Goal: Register for event/course

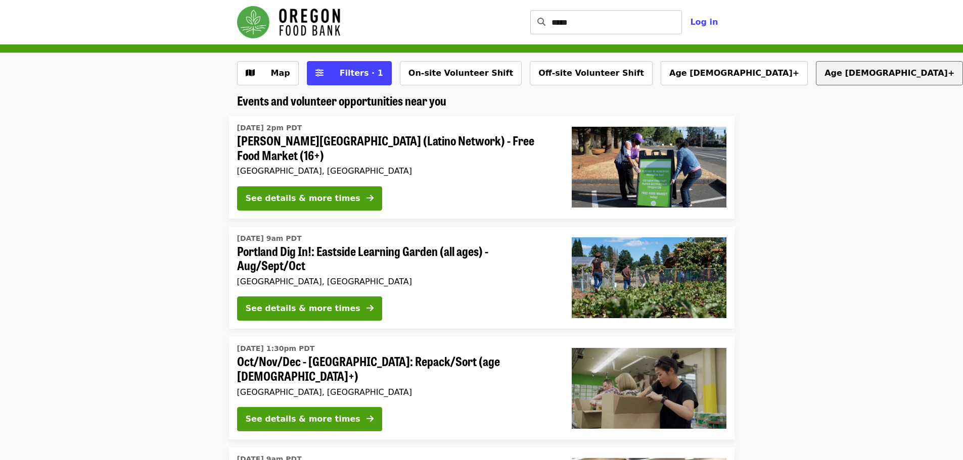
click at [816, 74] on button "Age [DEMOGRAPHIC_DATA]+" at bounding box center [889, 73] width 147 height 24
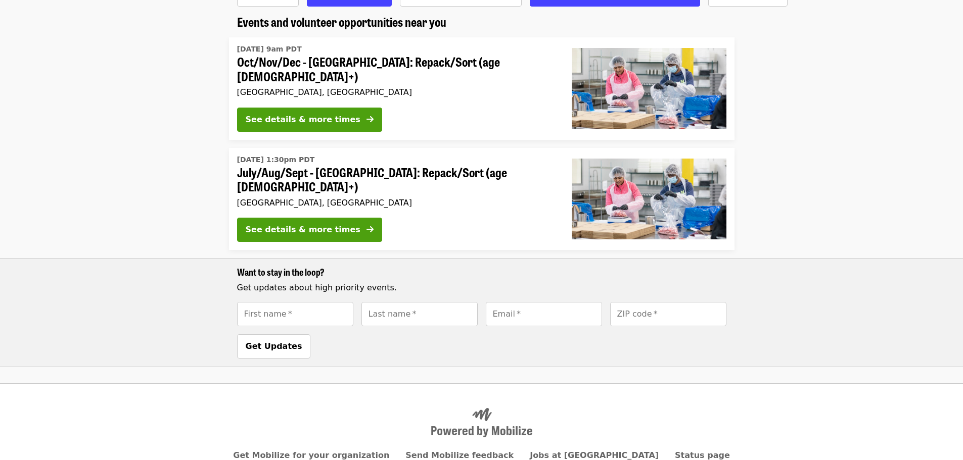
scroll to position [101, 0]
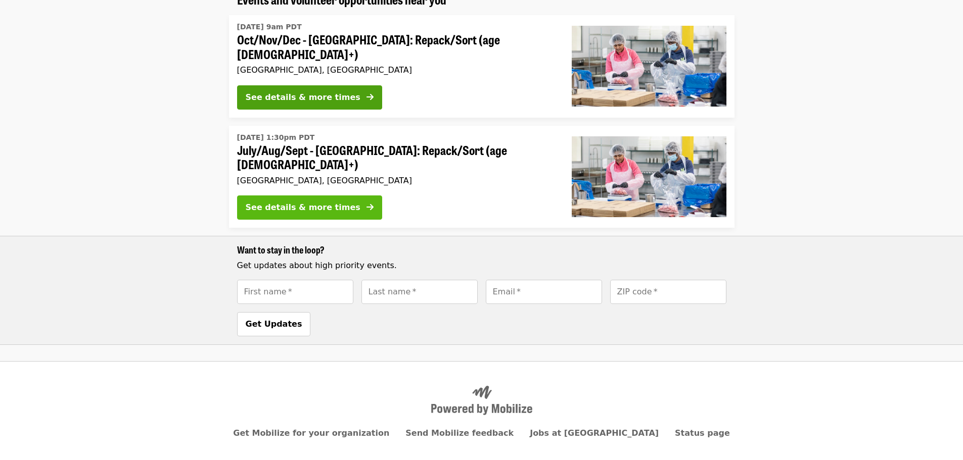
click at [316, 202] on div "See details & more times" at bounding box center [303, 208] width 115 height 12
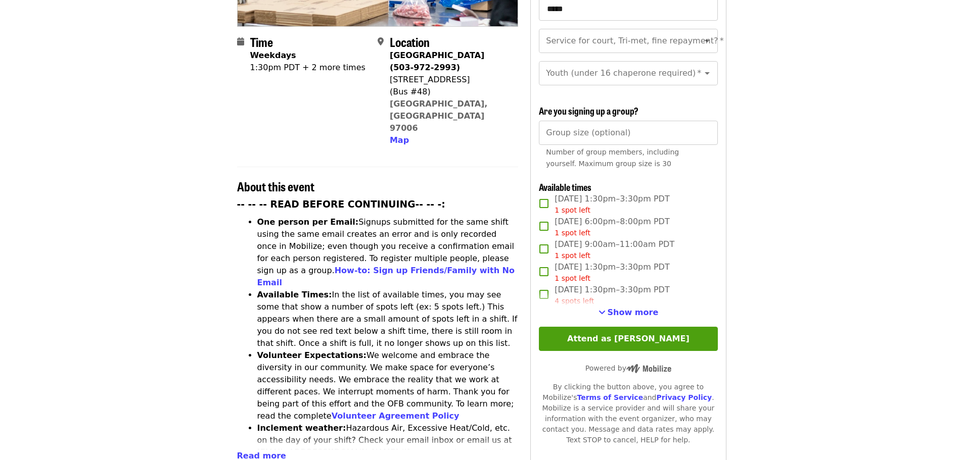
scroll to position [354, 0]
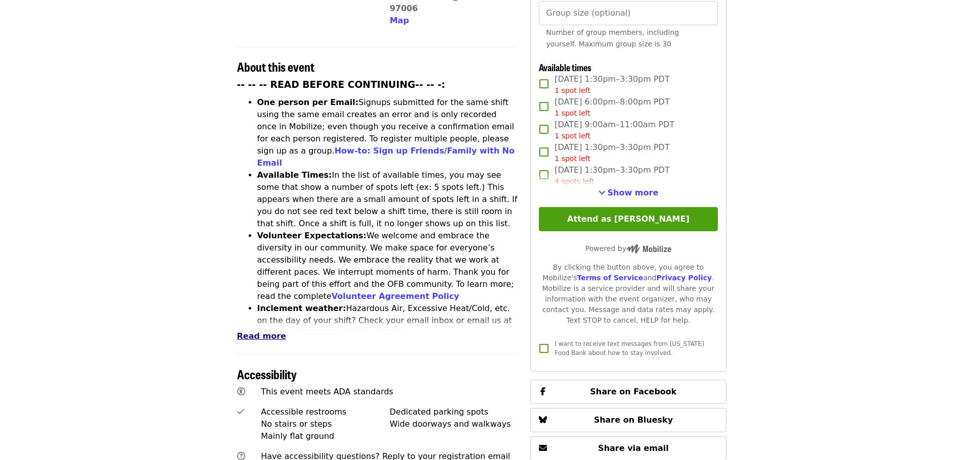
click at [245, 332] on span "Read more" at bounding box center [261, 337] width 49 height 10
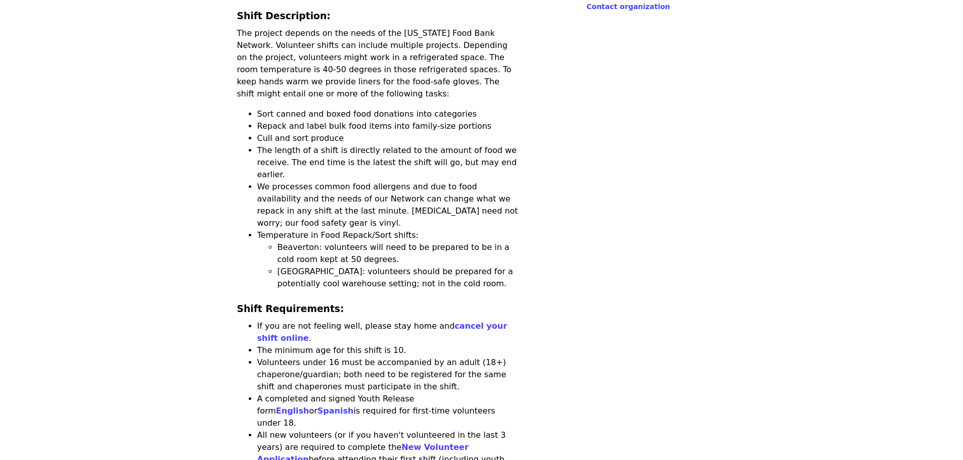
scroll to position [859, 0]
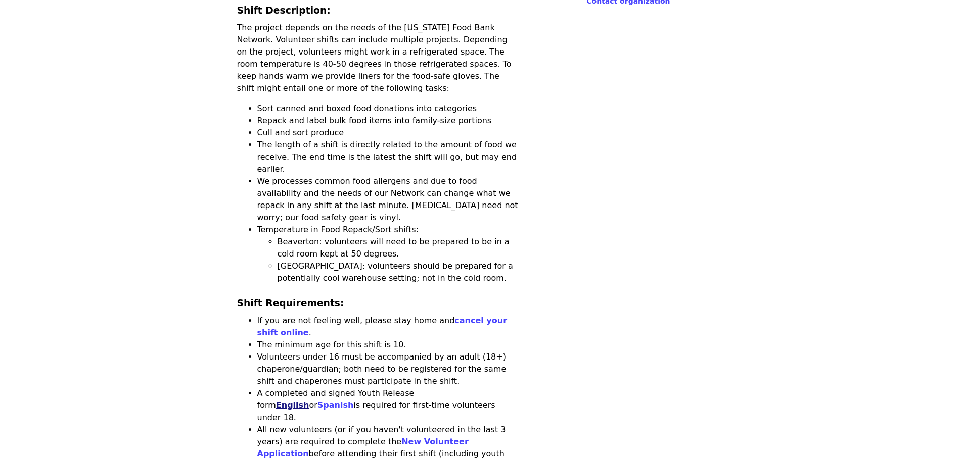
click at [309, 401] on link "English" at bounding box center [292, 406] width 33 height 10
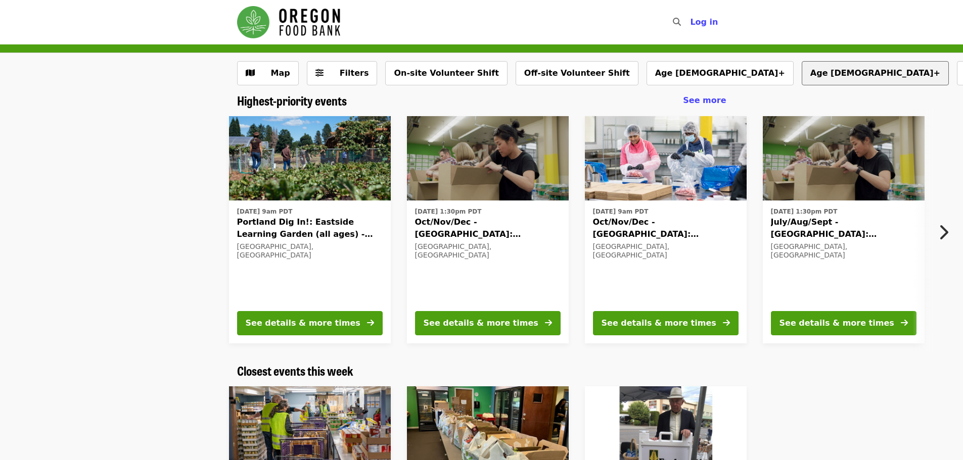
click at [802, 72] on button "Age [DEMOGRAPHIC_DATA]+" at bounding box center [875, 73] width 147 height 24
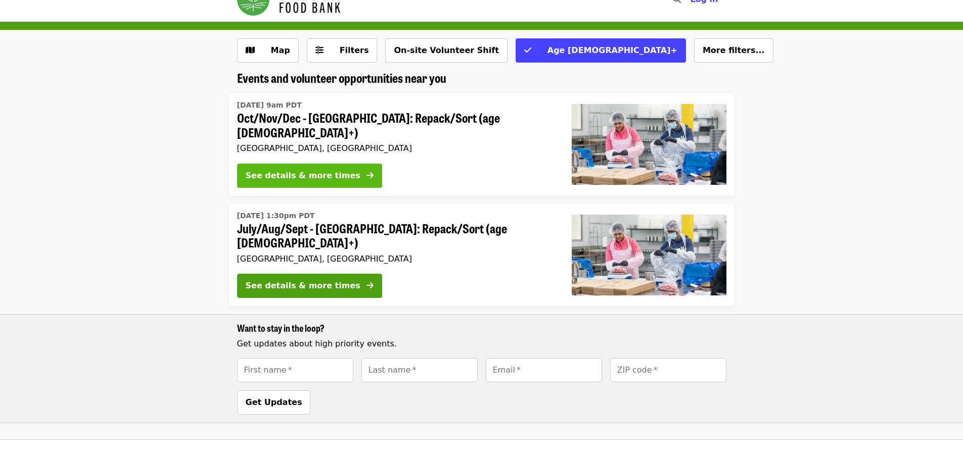
scroll to position [20, 0]
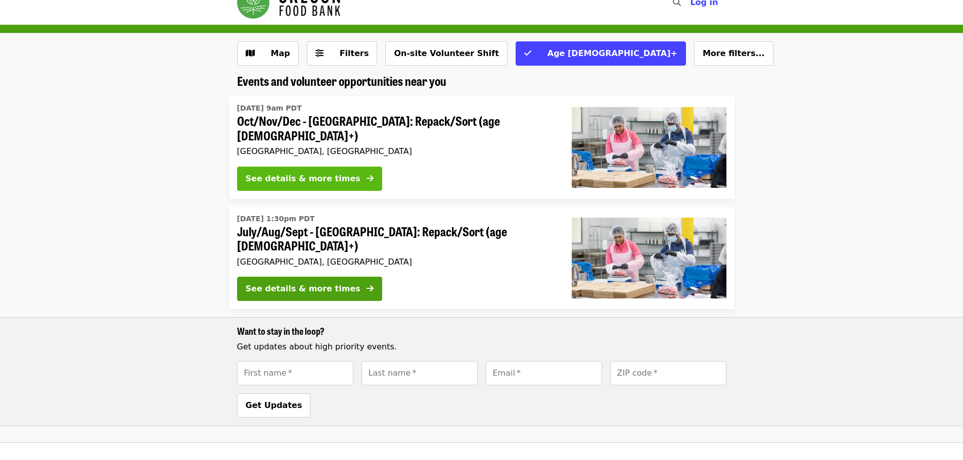
click at [315, 173] on div "See details & more times" at bounding box center [303, 179] width 115 height 12
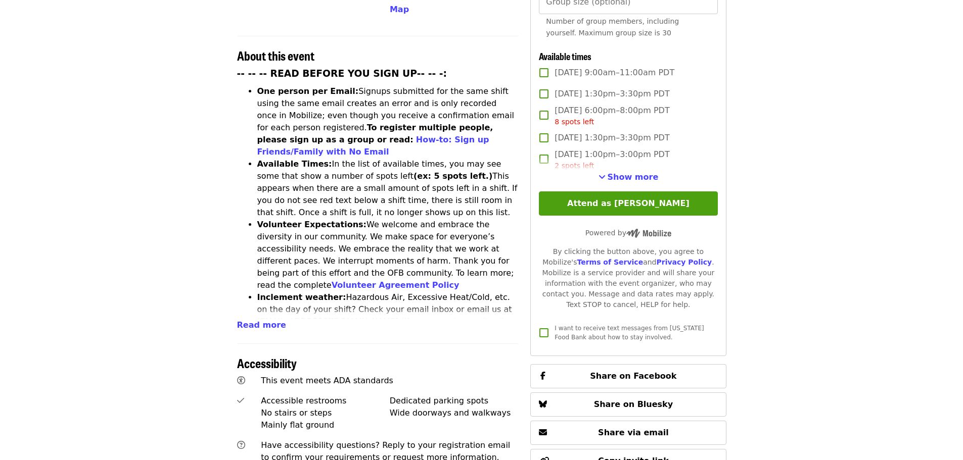
scroll to position [404, 0]
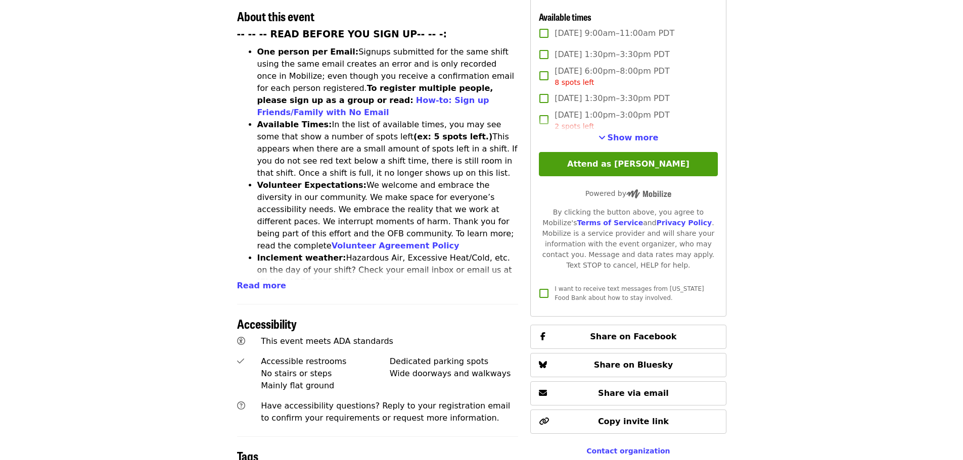
click at [259, 281] on span "Read more" at bounding box center [261, 286] width 49 height 10
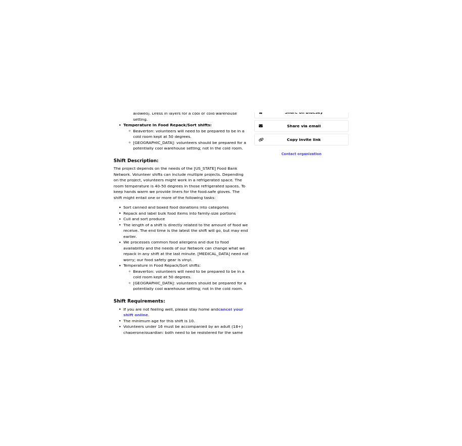
scroll to position [0, 0]
